Goal: Download file/media

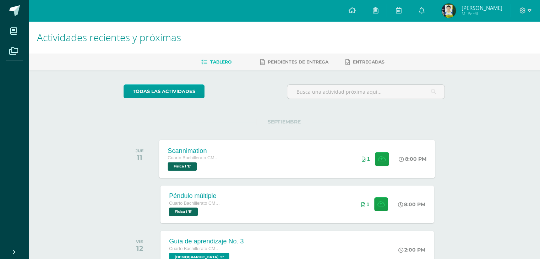
click at [250, 159] on div "Scannimation Cuarto Bachillerato CMP Bachillerato en CCLL con Orientación en Co…" at bounding box center [297, 159] width 276 height 38
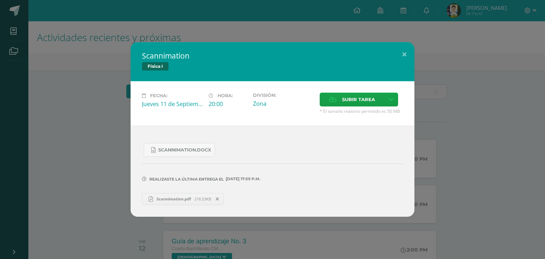
click at [114, 154] on div "Scannimation Física I Fecha: [DATE] Hora: 20:00 División: Zona Cancelar" at bounding box center [273, 129] width 540 height 174
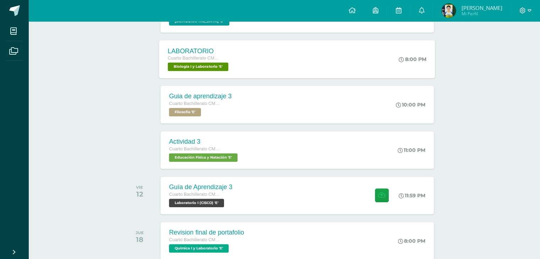
scroll to position [249, 0]
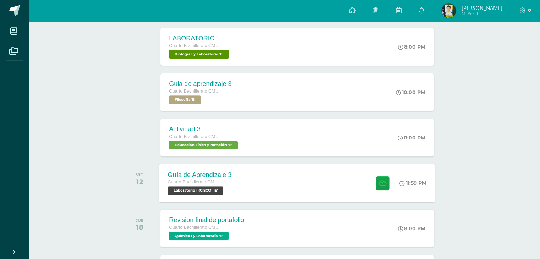
click at [227, 175] on div "Guía de Aprendizaje 3" at bounding box center [200, 174] width 64 height 7
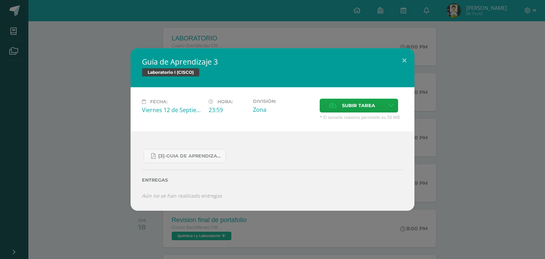
click at [98, 123] on div "Guía de Aprendizaje 3 Laboratorio I (CISCO) Fecha: [DATE] Hora: 23:59 División:" at bounding box center [273, 129] width 540 height 162
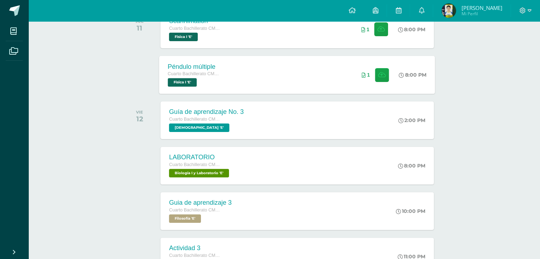
scroll to position [142, 0]
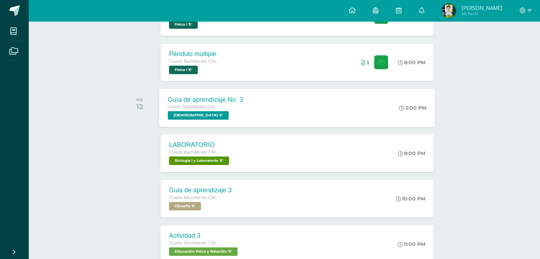
click at [273, 100] on div "Guía de aprendizaje No. 3 Cuarto Bachillerato CMP Bachillerato en CCLL con Orie…" at bounding box center [297, 108] width 276 height 38
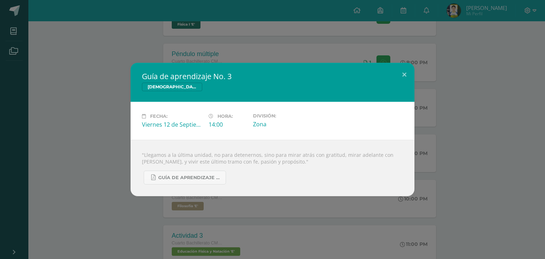
click at [51, 21] on div "Guía de aprendizaje No. 3 [DEMOGRAPHIC_DATA] Fecha: [DATE] Hora: 14:00 División:" at bounding box center [272, 129] width 545 height 259
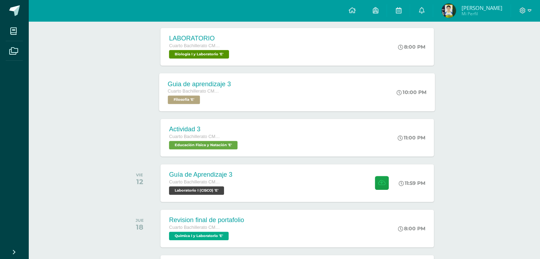
scroll to position [284, 0]
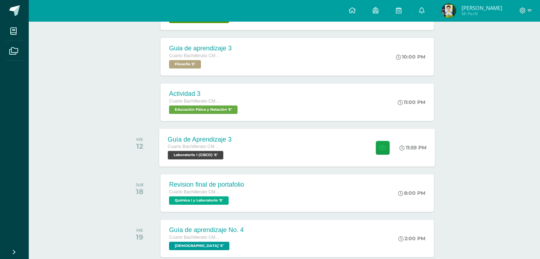
click at [189, 131] on div "Guía de Aprendizaje 3 Cuarto Bachillerato CMP Bachillerato en CCLL con Orientac…" at bounding box center [199, 148] width 81 height 38
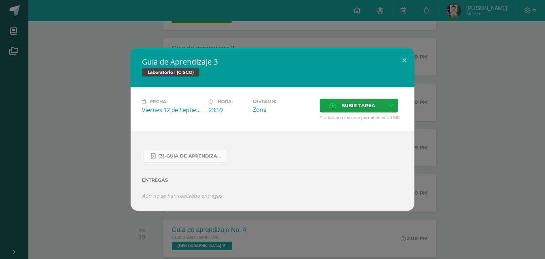
click at [176, 152] on link "[3]-GUIA DE APRENDIZAJE 3 IV [PERSON_NAME] CISCO UNIDAD 4.pdf" at bounding box center [185, 156] width 82 height 14
click at [138, 119] on div "Fecha: [DATE] Hora: 23:59 División: Zona Subir tarea Cancelar" at bounding box center [273, 109] width 284 height 44
click at [87, 128] on div "Guía de Aprendizaje 3 Laboratorio I (CISCO) Fecha: [DATE] Hora: 23:59 División:" at bounding box center [273, 129] width 540 height 162
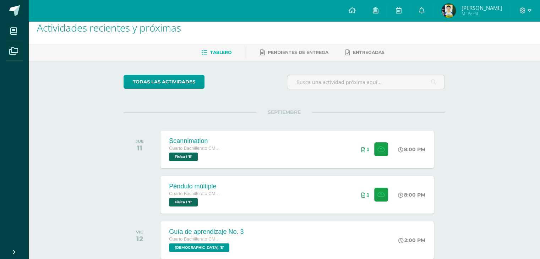
scroll to position [0, 0]
